Goal: Task Accomplishment & Management: Manage account settings

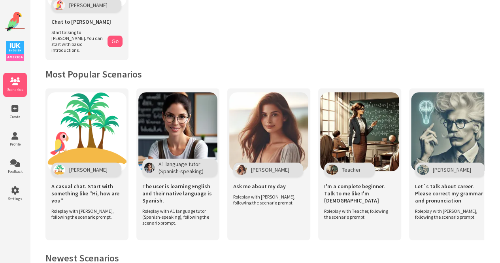
scroll to position [109, 0]
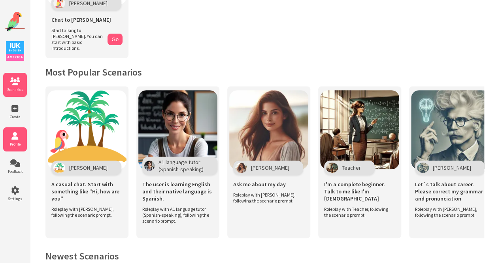
click at [9, 144] on span "Profile" at bounding box center [15, 144] width 24 height 5
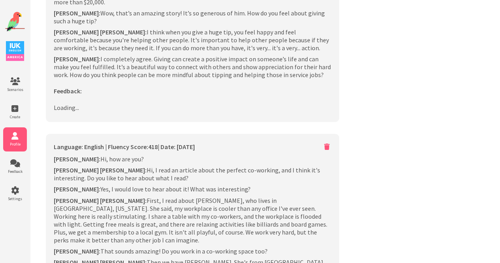
scroll to position [551, 0]
click at [15, 104] on li "Create" at bounding box center [15, 112] width 24 height 24
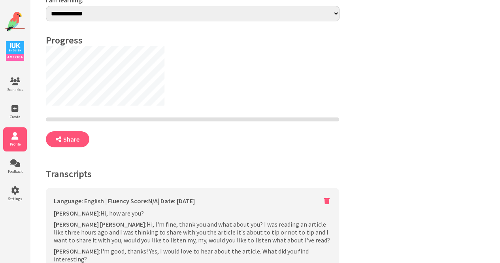
scroll to position [0, 0]
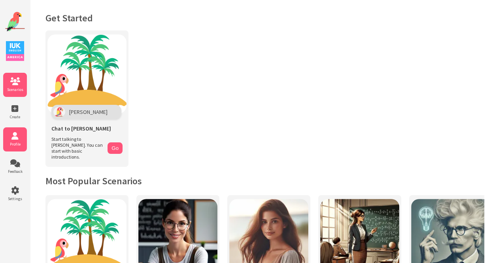
click at [11, 146] on span "Profile" at bounding box center [15, 144] width 24 height 5
